Goal: Task Accomplishment & Management: Manage account settings

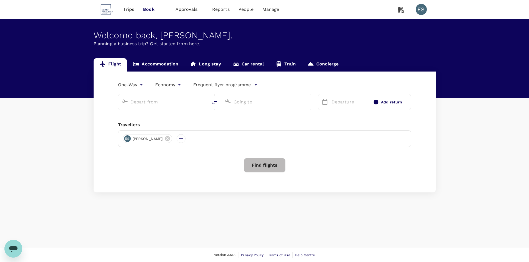
type input "roundtrip"
type input "business"
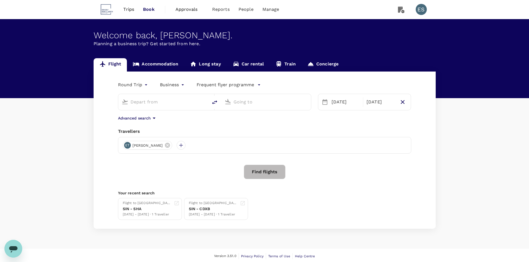
type input "Singapore Changi (SIN)"
type input "Hong Kong Intl (HKG)"
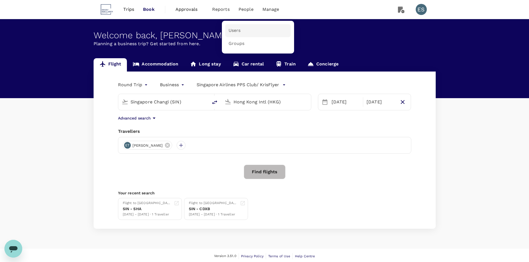
click at [244, 31] on link "Users" at bounding box center [258, 30] width 66 height 13
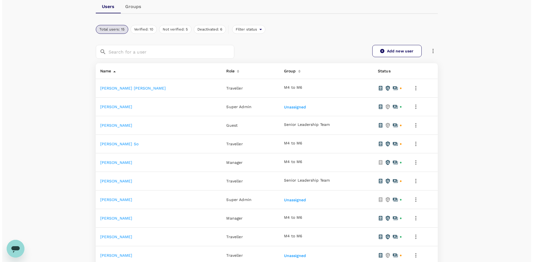
scroll to position [56, 0]
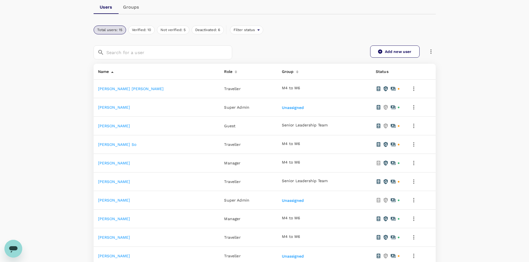
click at [410, 90] on icon "button" at bounding box center [413, 89] width 7 height 7
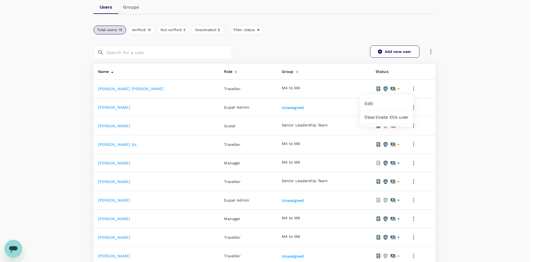
click at [407, 90] on div at bounding box center [266, 131] width 533 height 262
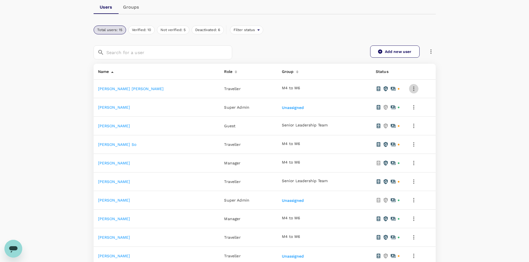
click at [410, 89] on icon "button" at bounding box center [413, 89] width 7 height 7
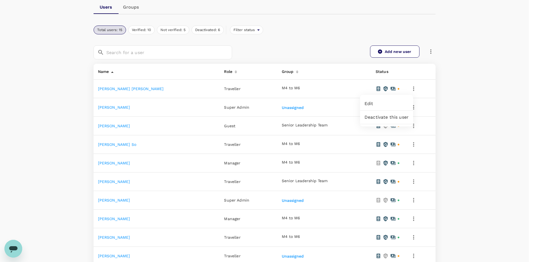
click at [390, 107] on span "Edit" at bounding box center [387, 104] width 44 height 7
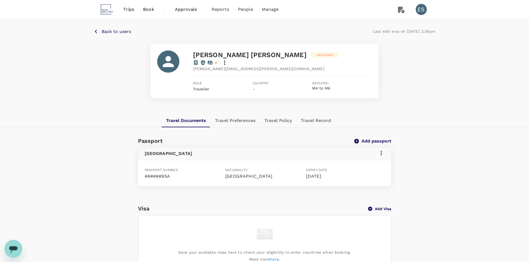
click at [228, 59] on icon at bounding box center [224, 62] width 7 height 7
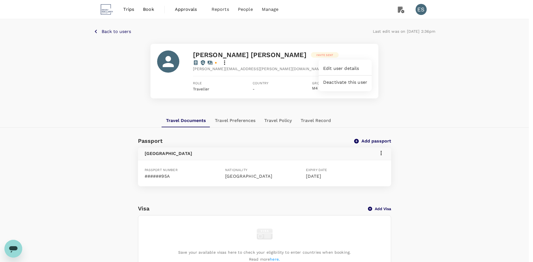
click at [367, 56] on div at bounding box center [266, 131] width 533 height 262
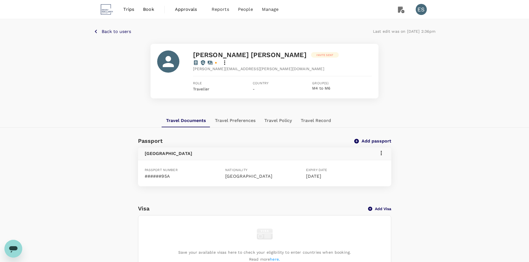
click at [316, 54] on p "Invite sent" at bounding box center [324, 55] width 17 height 4
click at [342, 31] on link "policy" at bounding box center [339, 31] width 11 height 4
click at [228, 59] on icon at bounding box center [224, 62] width 7 height 7
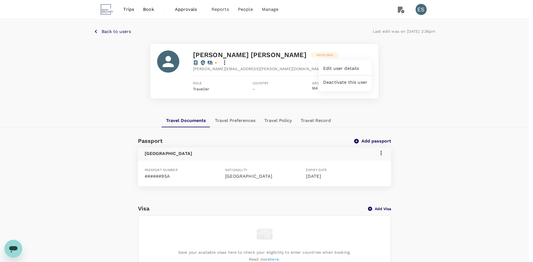
click at [349, 69] on span "Edit user details" at bounding box center [345, 68] width 44 height 7
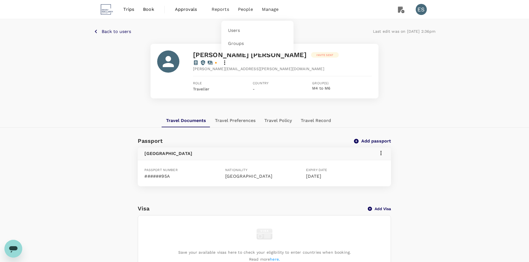
click at [241, 9] on span "People" at bounding box center [245, 9] width 15 height 7
click at [240, 31] on link "Users" at bounding box center [258, 30] width 66 height 13
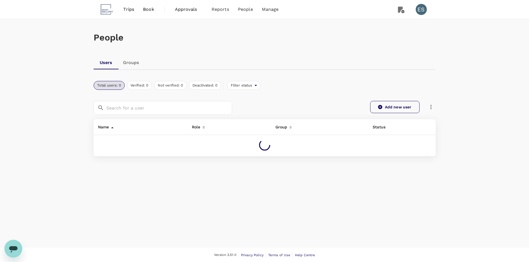
click at [400, 107] on link "Add new user" at bounding box center [394, 107] width 49 height 12
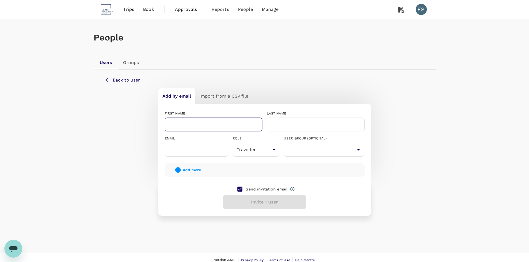
click at [214, 126] on input "text" at bounding box center [214, 125] width 98 height 14
type input "[PERSON_NAME]"
type input "Tan"
type input "[PERSON_NAME][EMAIL_ADDRESS][DOMAIN_NAME]"
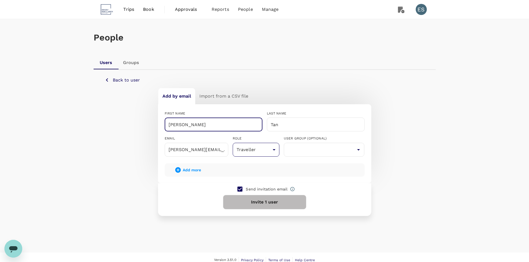
click at [257, 149] on body "Trips Book Approvals 0 Reports People Manage ES People Users Groups Back to use…" at bounding box center [264, 134] width 529 height 268
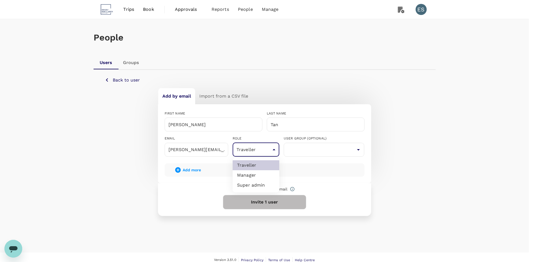
click at [262, 184] on li "Super admin" at bounding box center [256, 185] width 47 height 10
type input "super-admin"
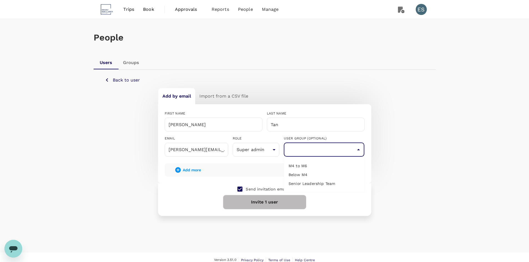
click at [330, 151] on input "text" at bounding box center [324, 150] width 78 height 11
click at [319, 176] on li "Below M4" at bounding box center [324, 174] width 80 height 9
type input "Below M4"
click at [290, 190] on icon at bounding box center [292, 189] width 4 height 4
click at [262, 204] on button "Invite 1 user" at bounding box center [264, 202] width 83 height 14
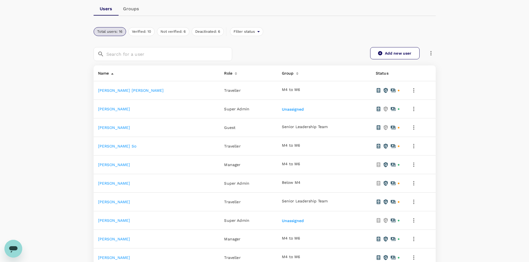
scroll to position [56, 0]
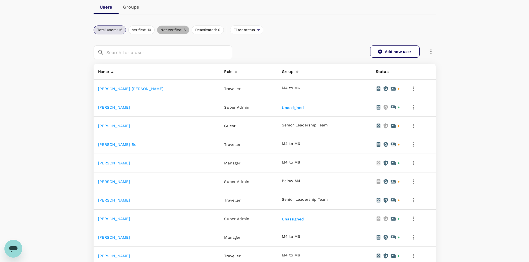
click at [174, 29] on button "Not verified: 6" at bounding box center [173, 30] width 32 height 9
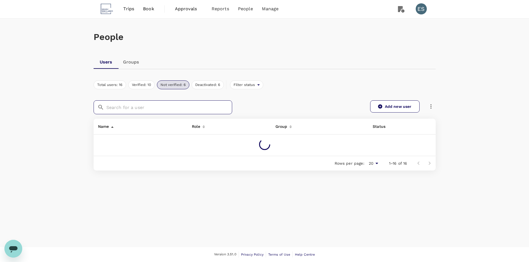
scroll to position [49, 0]
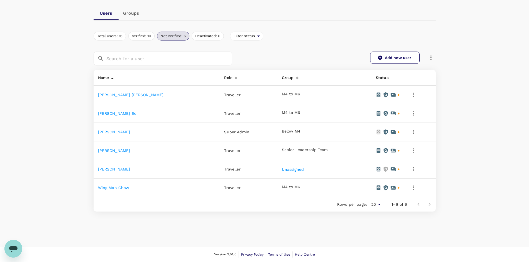
click at [32, 126] on div "People Users Groups Total users: 16 Verified: 10 Not verified: 6 Deactivated: 6…" at bounding box center [264, 109] width 529 height 278
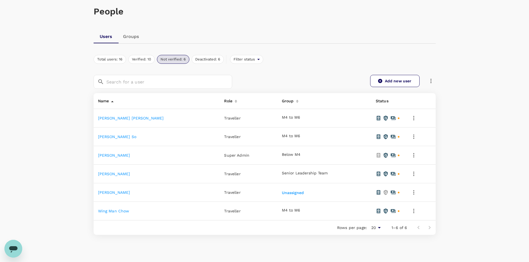
scroll to position [0, 0]
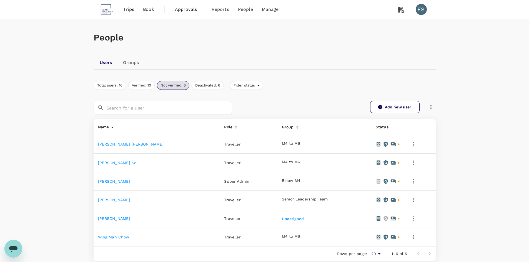
click at [110, 219] on link "Joachim Adrian" at bounding box center [114, 219] width 32 height 4
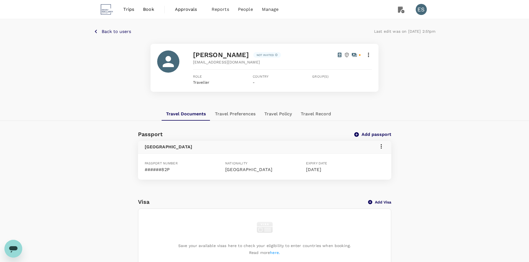
drag, startPoint x: 197, startPoint y: 63, endPoint x: 283, endPoint y: 62, distance: 85.5
click at [283, 62] on div "adrianj@kinconsultancy.com.sg" at bounding box center [282, 62] width 179 height 6
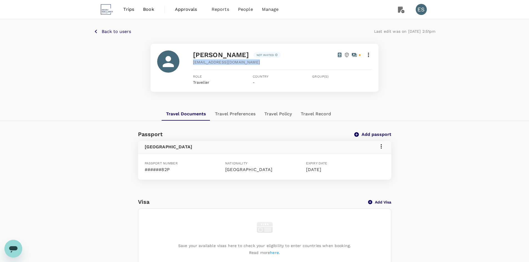
click at [282, 62] on div "adrianj@kinconsultancy.com.sg" at bounding box center [282, 62] width 179 height 6
drag, startPoint x: 268, startPoint y: 55, endPoint x: 244, endPoint y: 55, distance: 25.0
click at [244, 55] on div "Joachim Adrian Not invited" at bounding box center [237, 55] width 88 height 9
click at [270, 57] on div "Not invited" at bounding box center [267, 55] width 21 height 7
click at [370, 54] on icon at bounding box center [368, 55] width 7 height 7
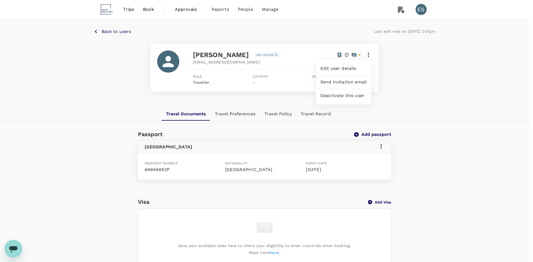
drag, startPoint x: 351, startPoint y: 98, endPoint x: 349, endPoint y: 123, distance: 25.6
click at [349, 123] on div "Edit user details Send invitation email Deactivate this user" at bounding box center [266, 131] width 533 height 262
click at [348, 123] on div at bounding box center [266, 131] width 533 height 262
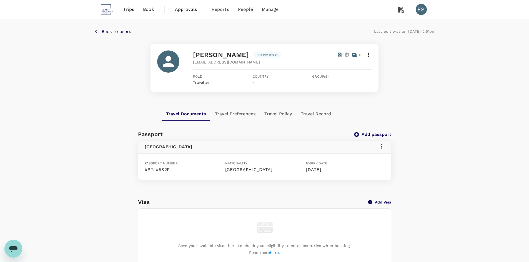
click at [369, 54] on icon at bounding box center [368, 55] width 7 height 7
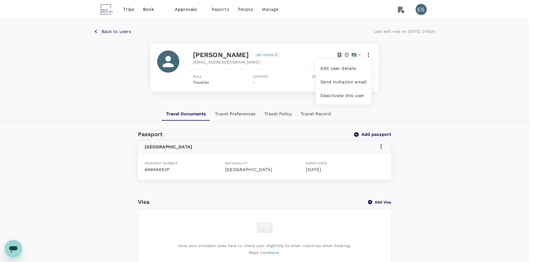
click at [358, 96] on span "Deactivate this user" at bounding box center [343, 95] width 46 height 7
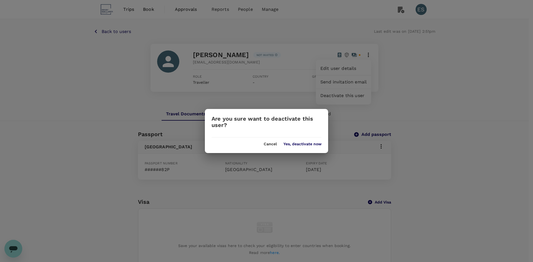
click at [307, 145] on button "Yes, deactivate now" at bounding box center [302, 144] width 38 height 4
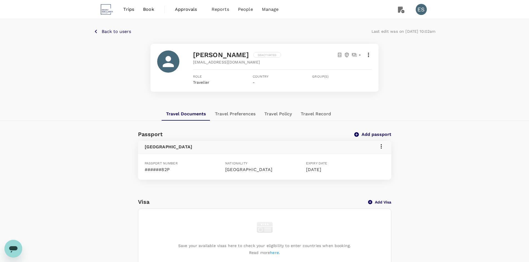
click at [100, 33] on button "Back to users" at bounding box center [112, 31] width 37 height 7
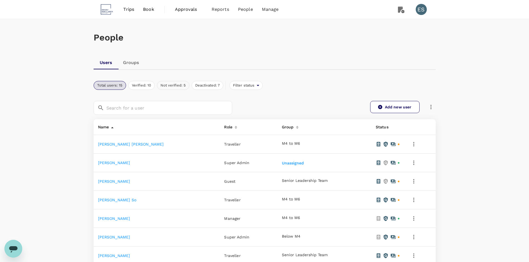
click at [177, 85] on button "Not verified: 5" at bounding box center [173, 85] width 32 height 9
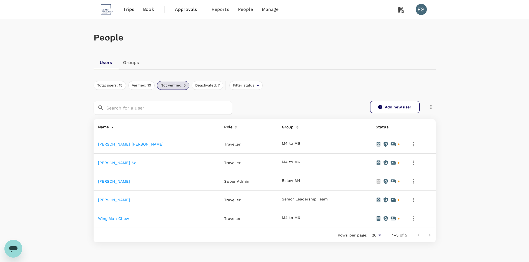
click at [470, 186] on div "People Users Groups Total users: 15 Verified: 10 Not verified: 5 Deactivated: 7…" at bounding box center [264, 148] width 529 height 259
click at [108, 180] on link "Deanne Tan" at bounding box center [114, 181] width 32 height 4
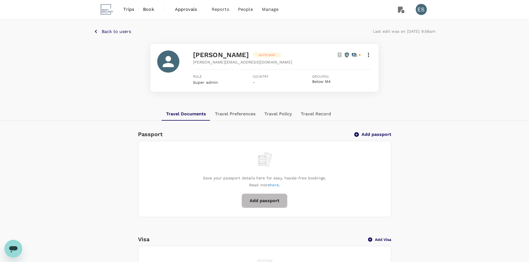
click at [258, 54] on p "Invite sent" at bounding box center [266, 55] width 17 height 4
click at [332, 63] on div "[PERSON_NAME][EMAIL_ADDRESS][DOMAIN_NAME]" at bounding box center [282, 62] width 179 height 6
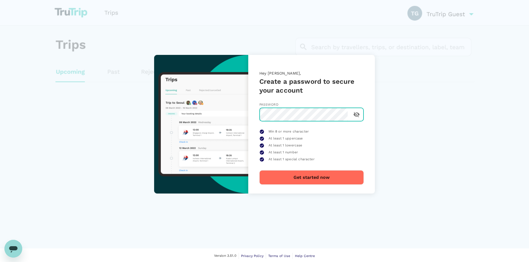
click at [311, 183] on button "Get started now" at bounding box center [311, 177] width 104 height 14
